Goal: Transaction & Acquisition: Purchase product/service

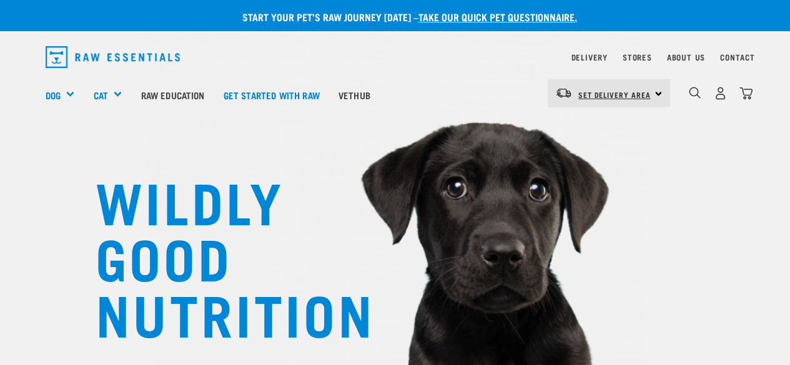
click at [635, 86] on link "Set Delivery Area" at bounding box center [614, 95] width 72 height 20
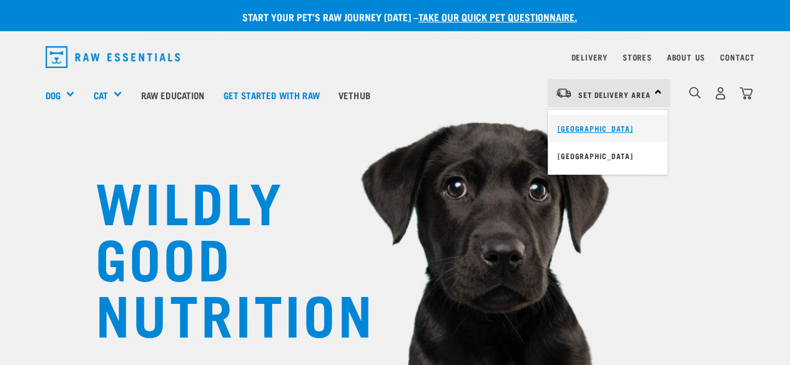
click at [595, 133] on link "[GEOGRAPHIC_DATA]" at bounding box center [607, 128] width 120 height 27
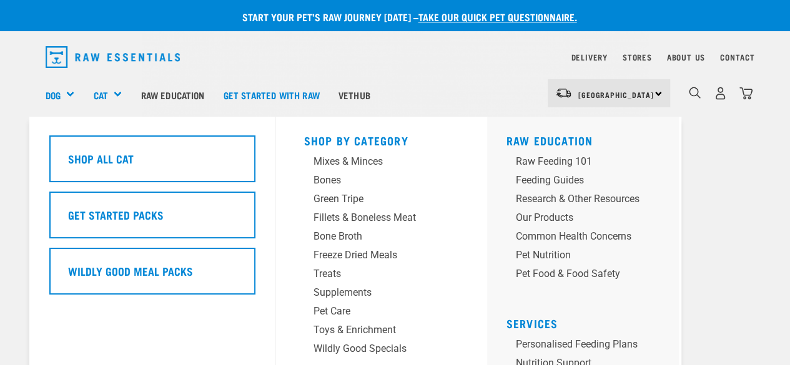
click at [117, 92] on div "Cat" at bounding box center [112, 95] width 38 height 50
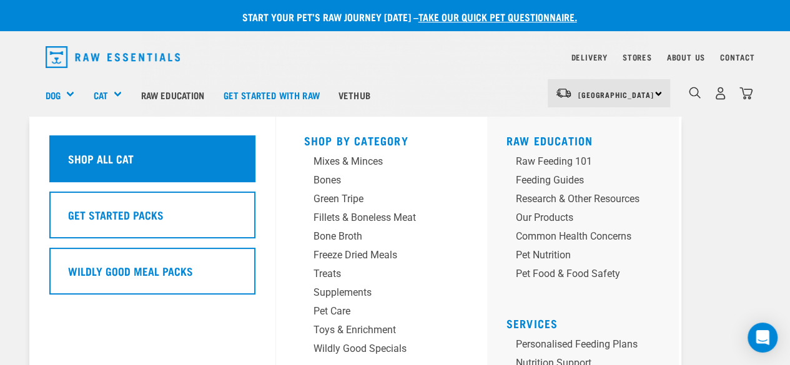
click at [215, 160] on div "Shop All Cat" at bounding box center [152, 158] width 206 height 47
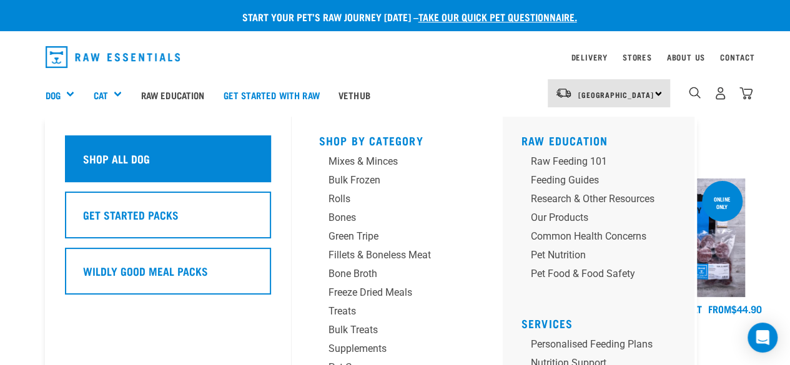
click at [97, 156] on h5 "Shop All Dog" at bounding box center [116, 158] width 67 height 16
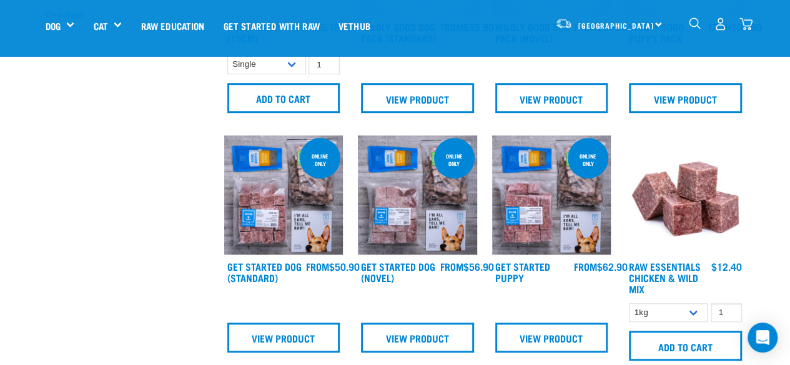
scroll to position [433, 0]
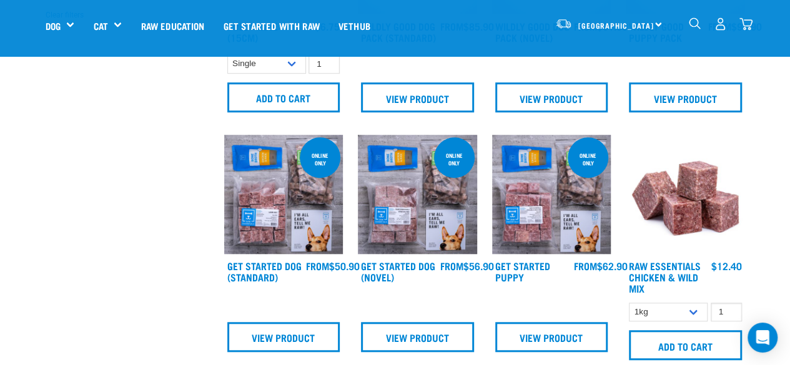
click at [377, 197] on img at bounding box center [417, 194] width 119 height 119
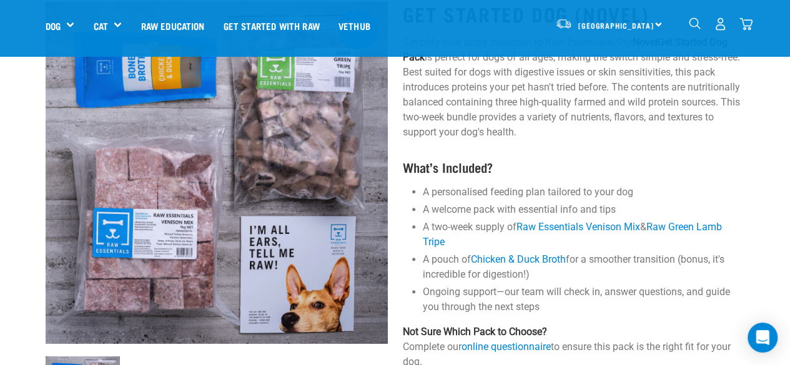
scroll to position [90, 0]
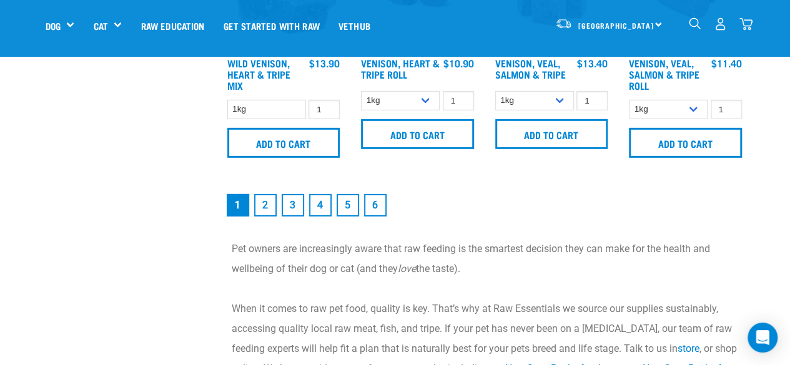
scroll to position [1903, 0]
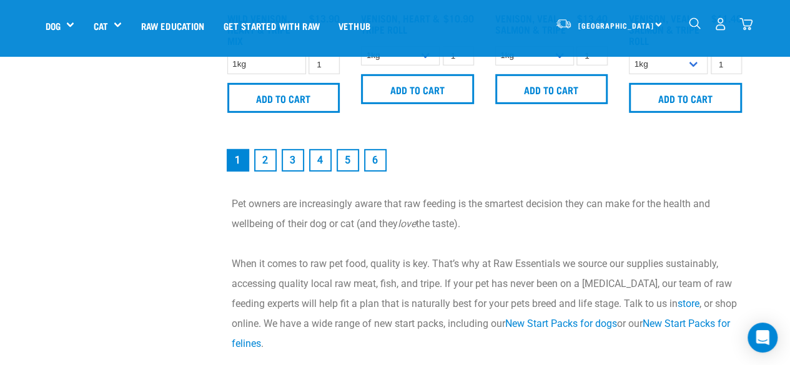
click at [258, 159] on link "2" at bounding box center [265, 160] width 22 height 22
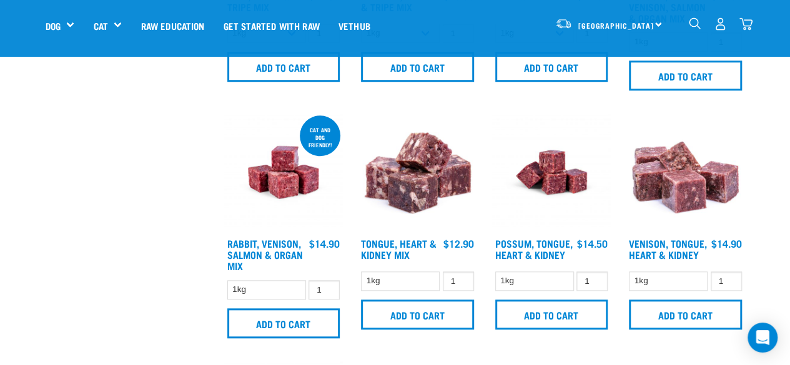
scroll to position [466, 0]
